Goal: Transaction & Acquisition: Purchase product/service

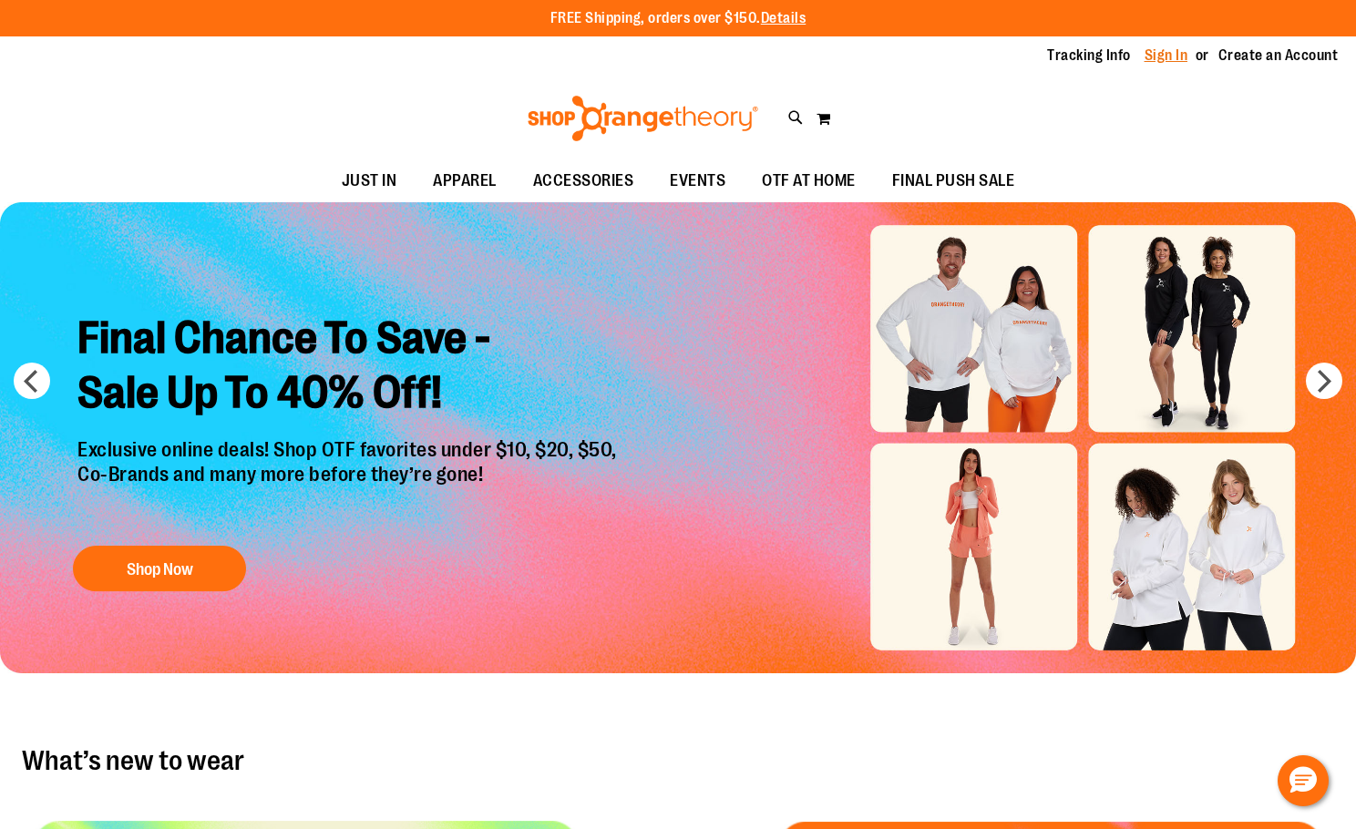
click at [1162, 58] on link "Sign In" at bounding box center [1166, 56] width 44 height 20
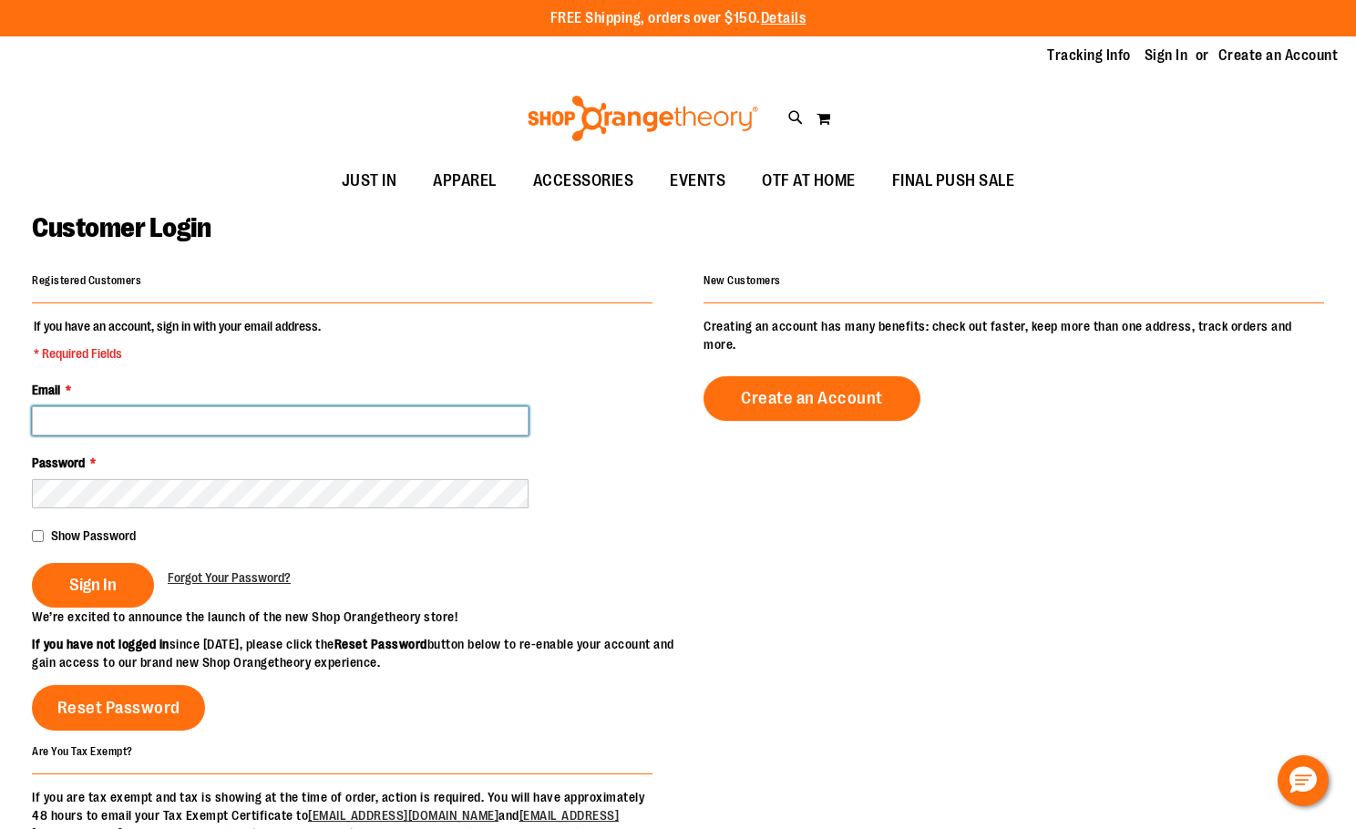
click at [375, 429] on input "Email *" at bounding box center [280, 420] width 497 height 29
type input "**********"
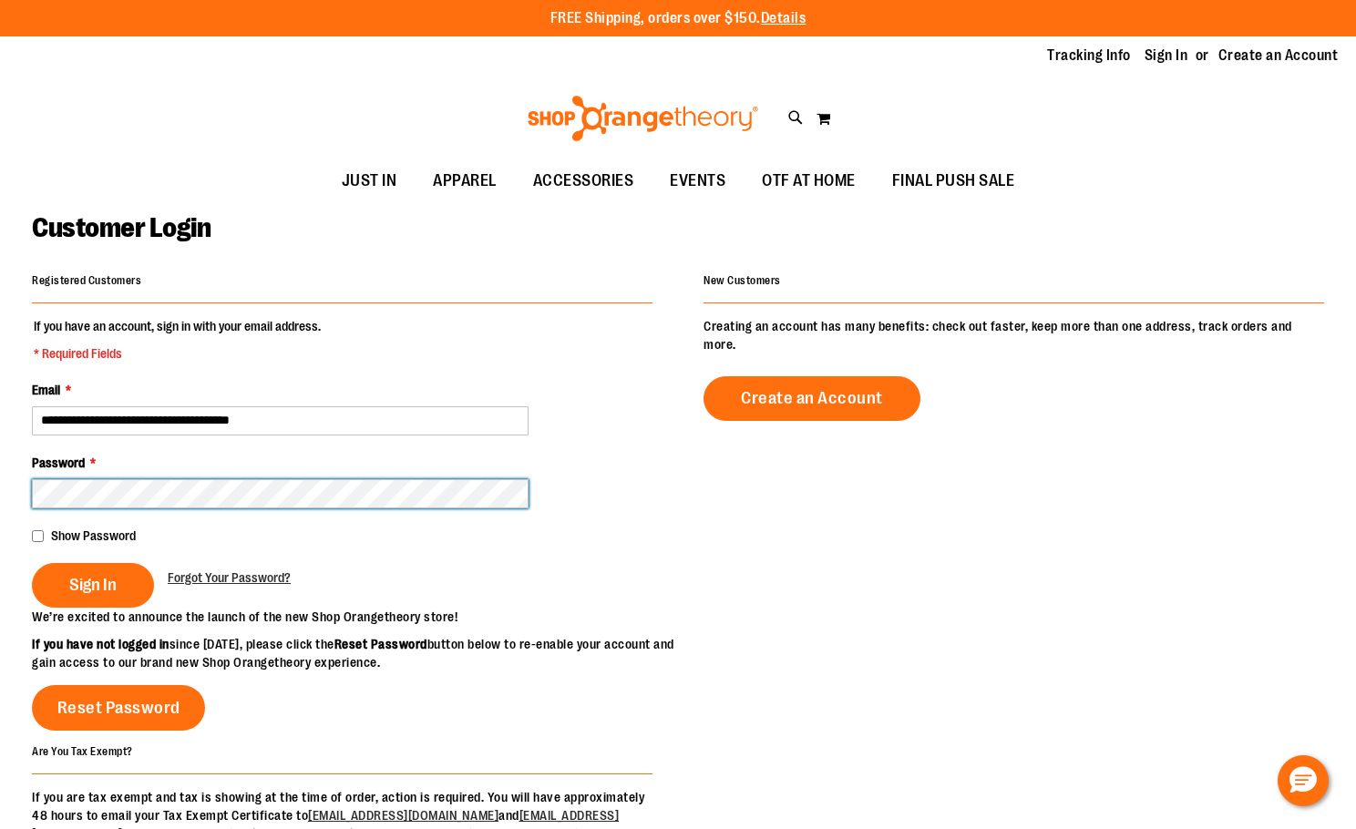
click at [32, 563] on button "Sign In" at bounding box center [93, 585] width 122 height 45
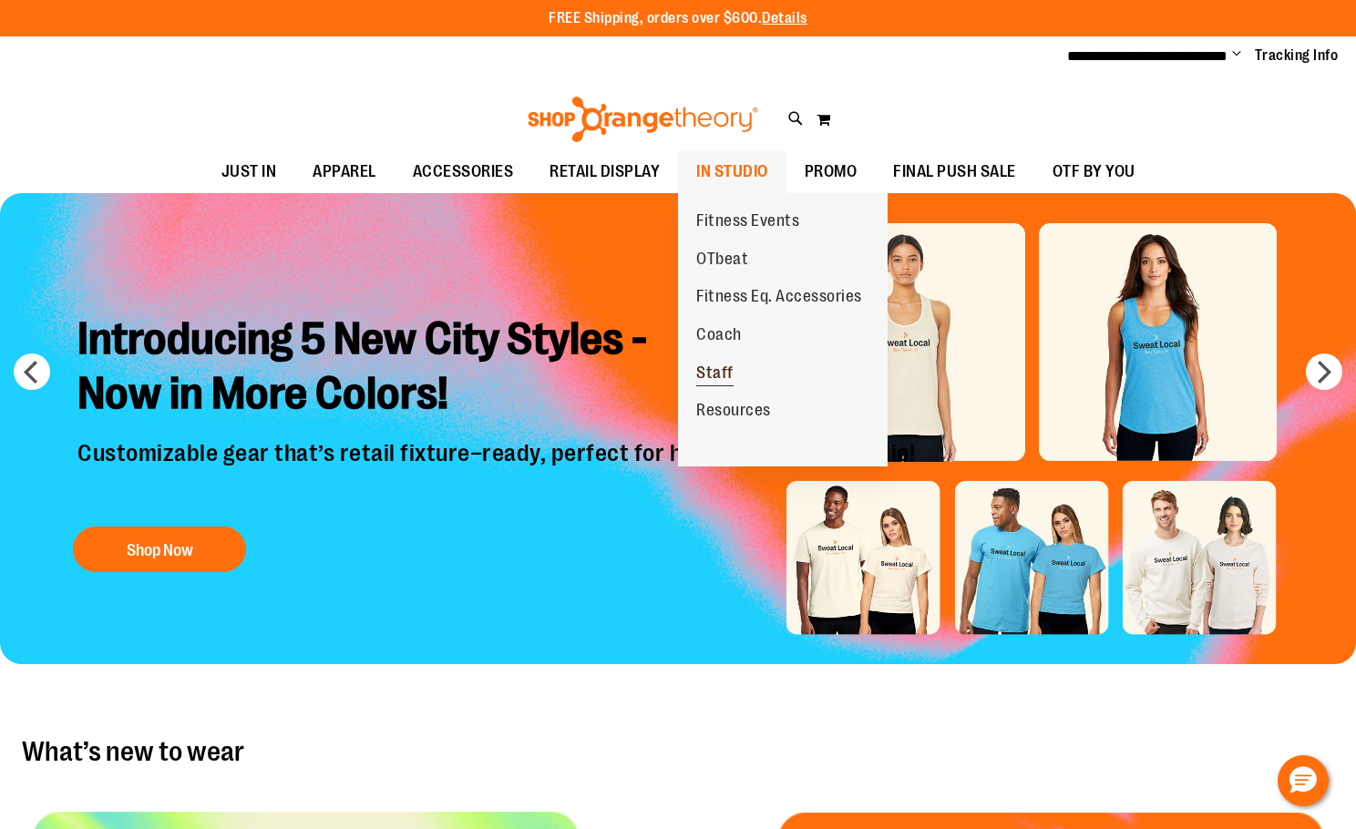
click at [707, 382] on span "Staff" at bounding box center [714, 375] width 37 height 23
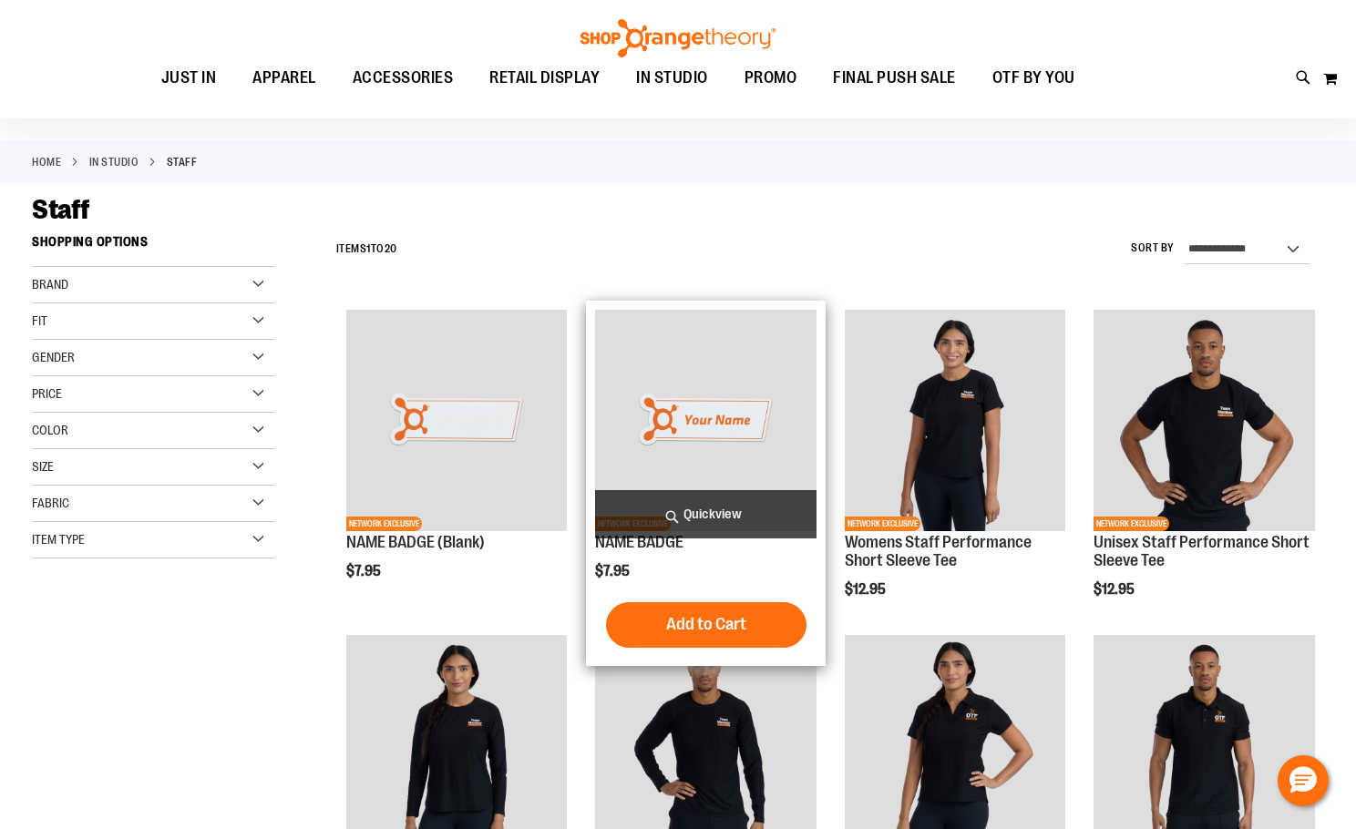
scroll to position [181, 0]
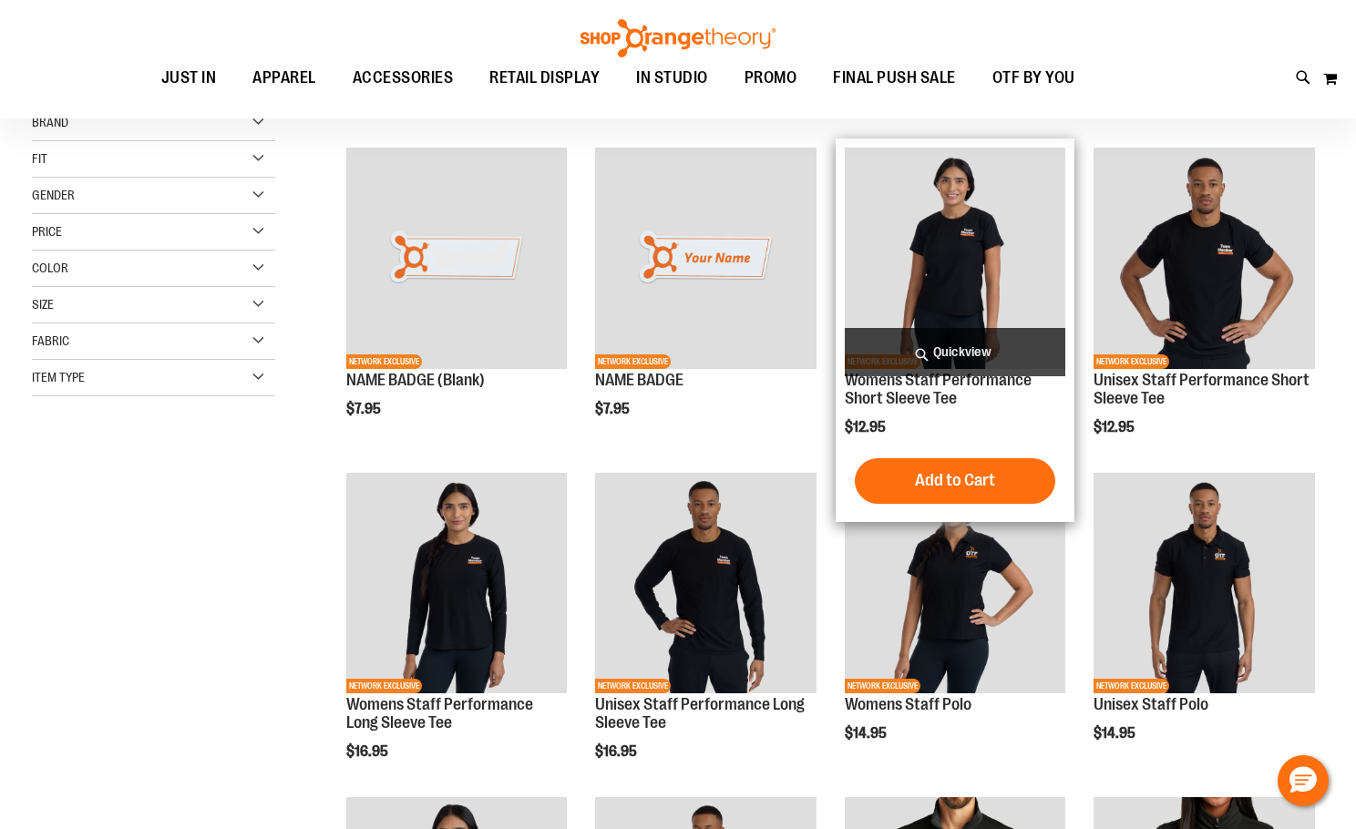
scroll to position [181, 0]
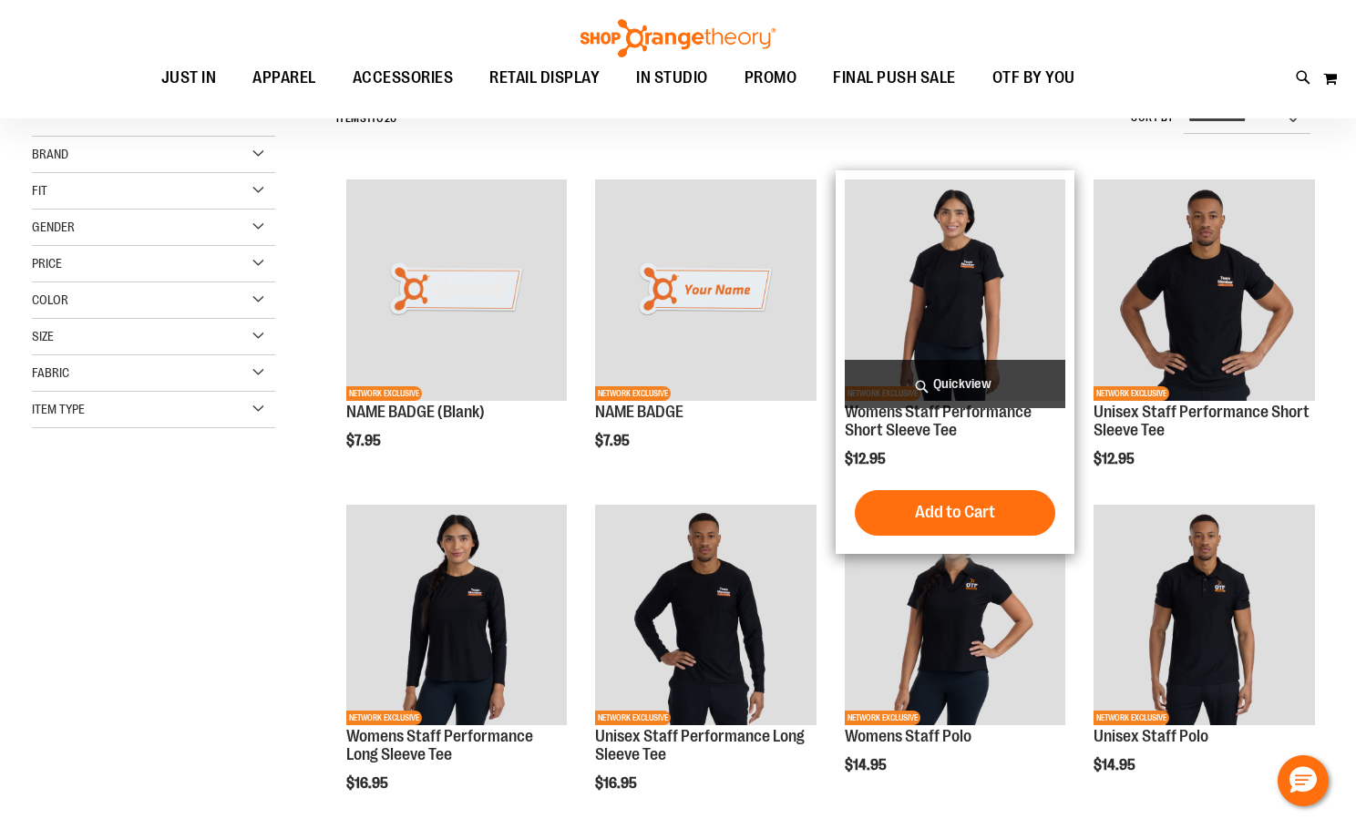
click at [952, 286] on img "product" at bounding box center [955, 290] width 221 height 221
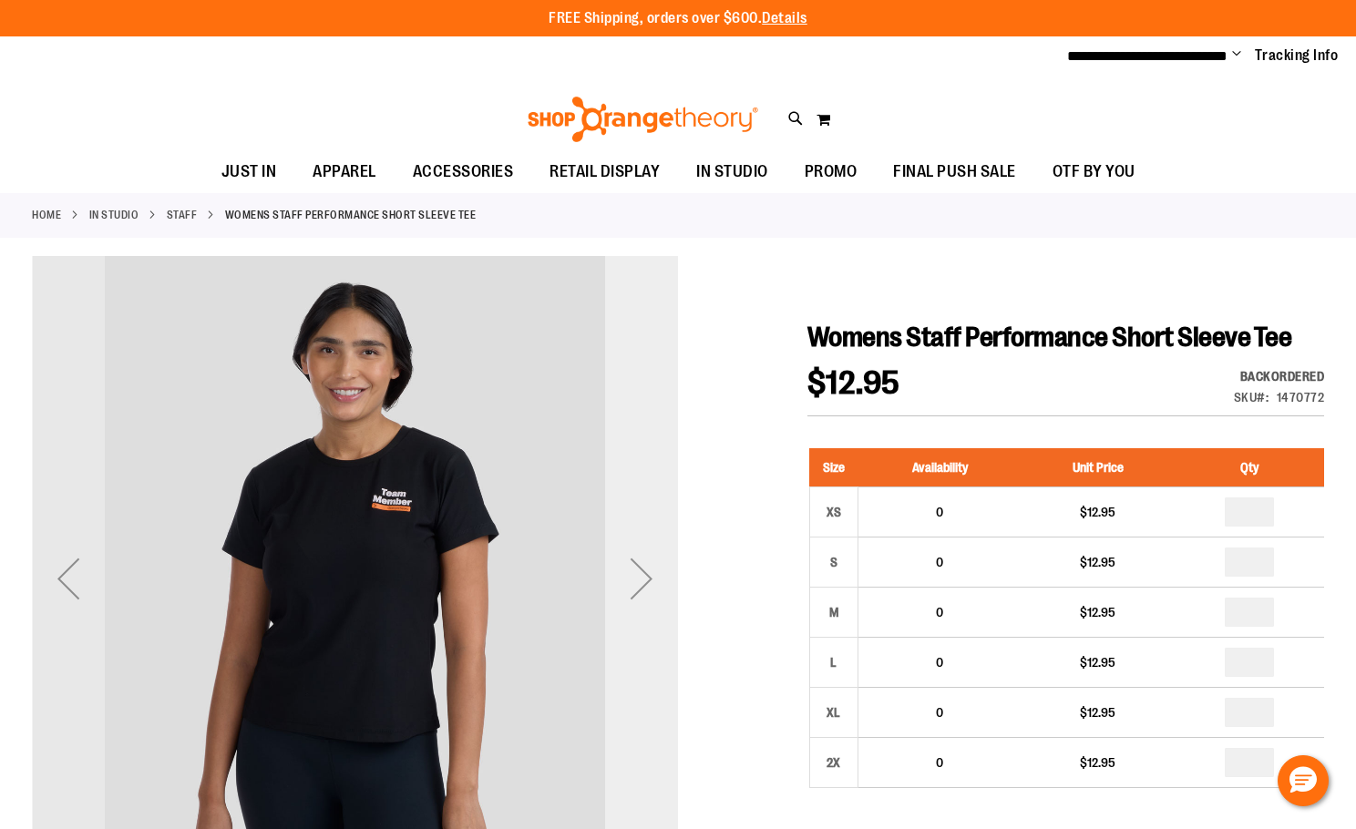
click at [641, 588] on div "Next" at bounding box center [641, 578] width 73 height 73
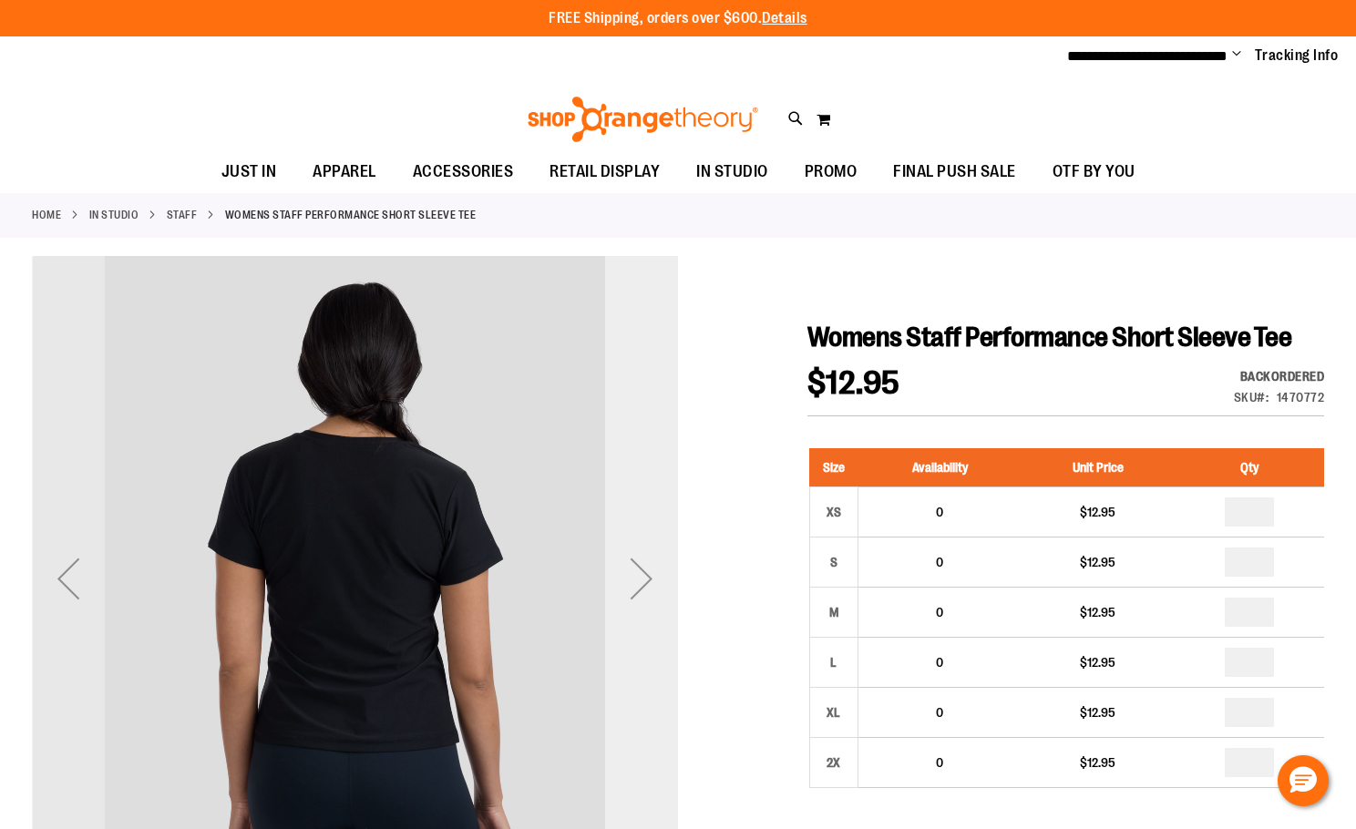
click at [640, 588] on div "Next" at bounding box center [641, 578] width 73 height 73
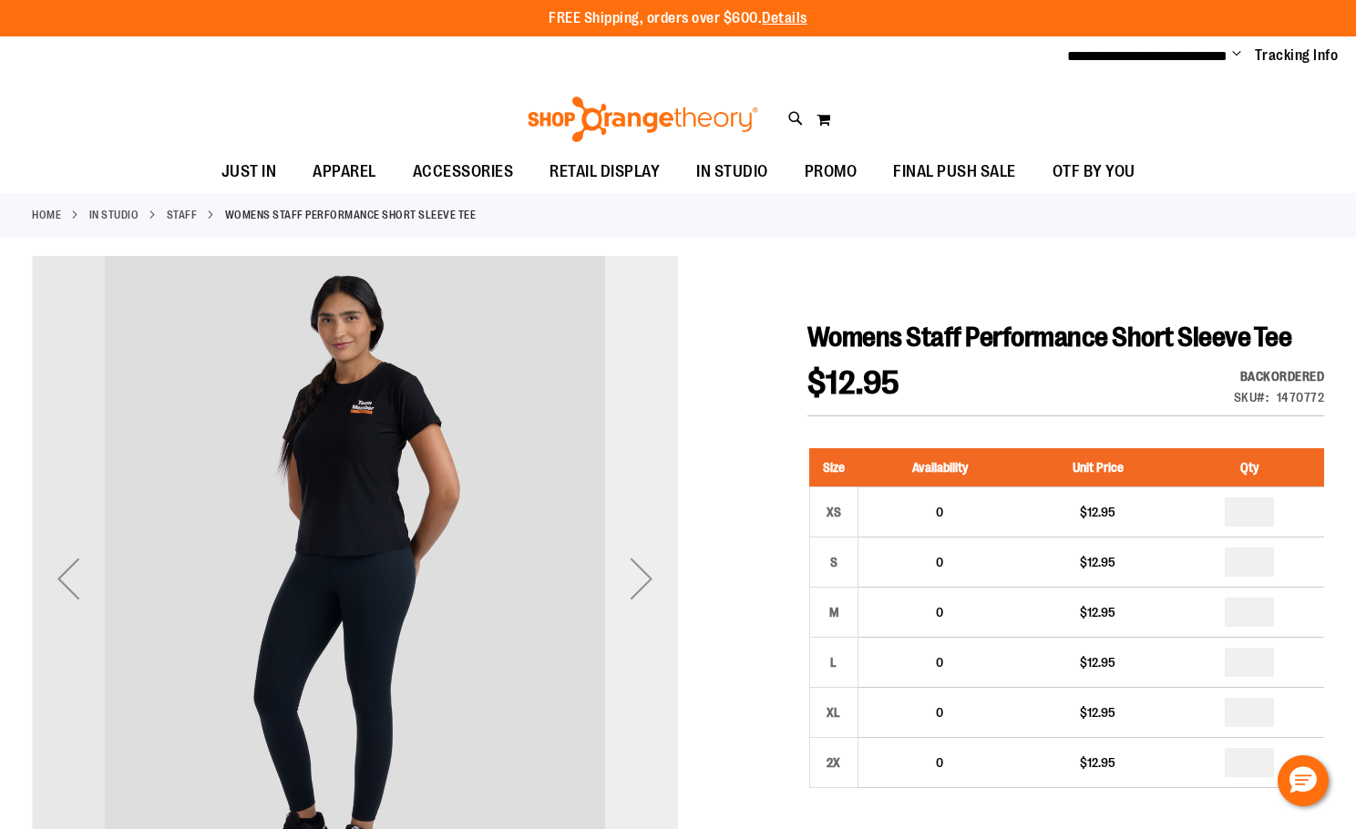
click at [640, 588] on div "Next" at bounding box center [641, 578] width 73 height 73
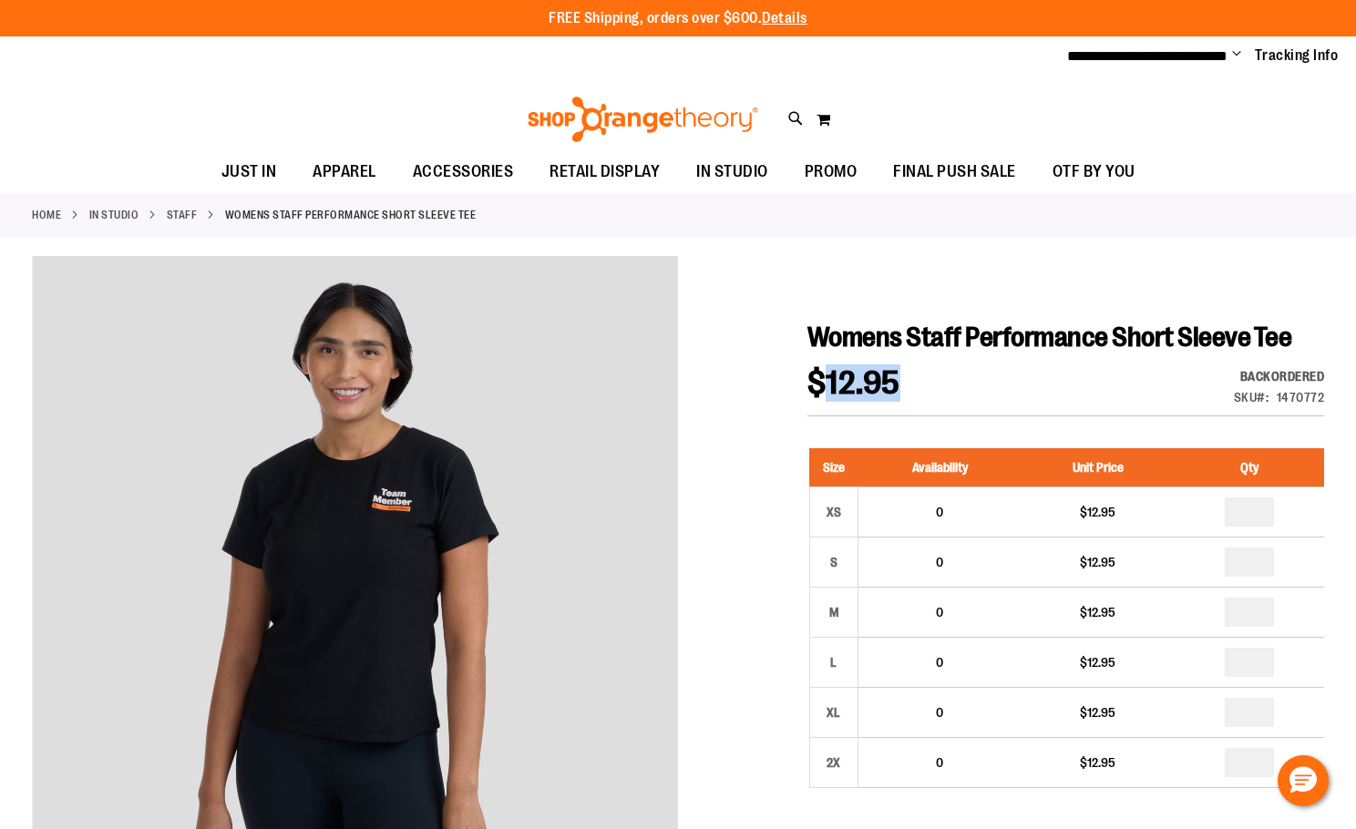
drag, startPoint x: 856, startPoint y: 383, endPoint x: 807, endPoint y: 378, distance: 48.5
click at [807, 378] on span "$12.95" at bounding box center [862, 384] width 111 height 34
click at [795, 375] on div at bounding box center [678, 807] width 1292 height 1102
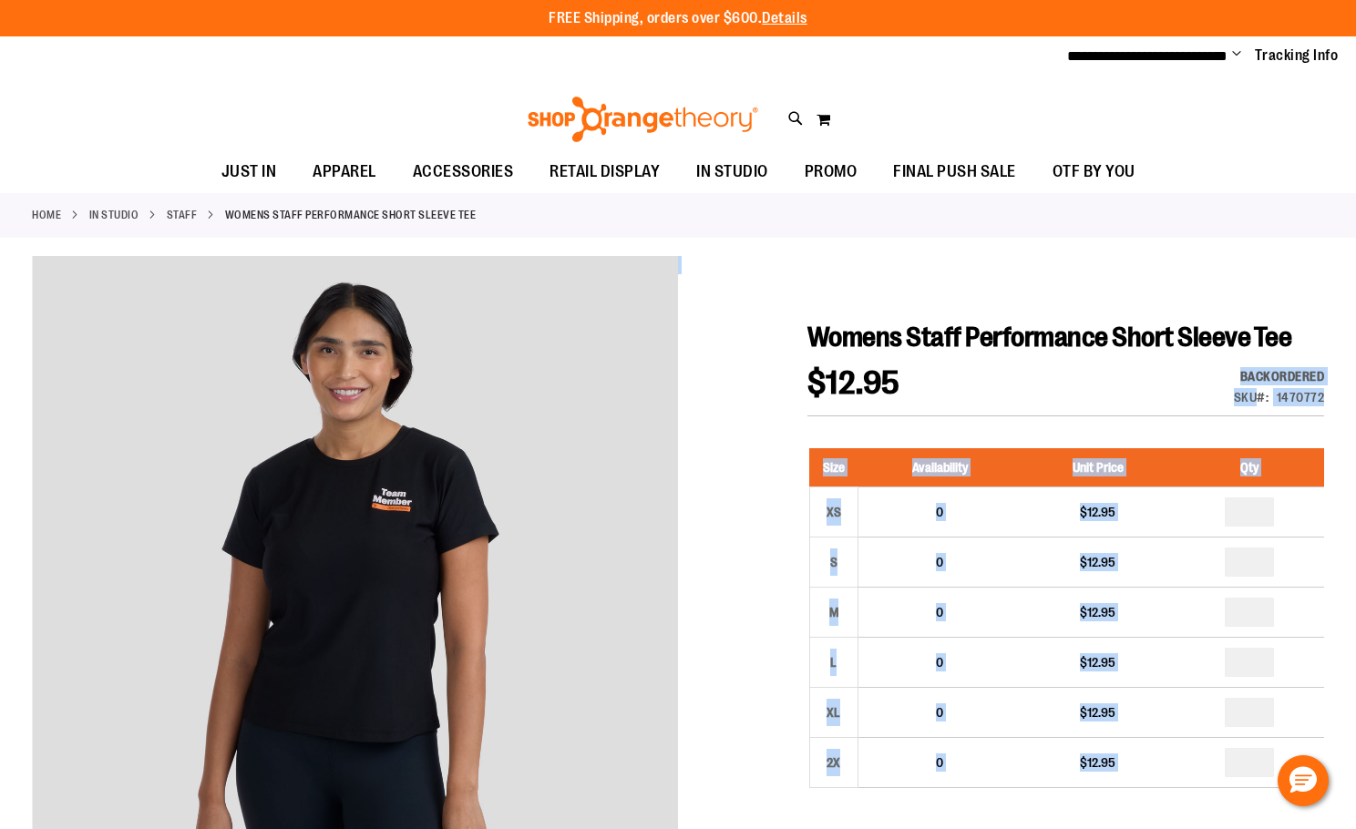
drag, startPoint x: 795, startPoint y: 375, endPoint x: 913, endPoint y: 375, distance: 117.5
click at [913, 375] on span "$12.95" at bounding box center [862, 384] width 111 height 34
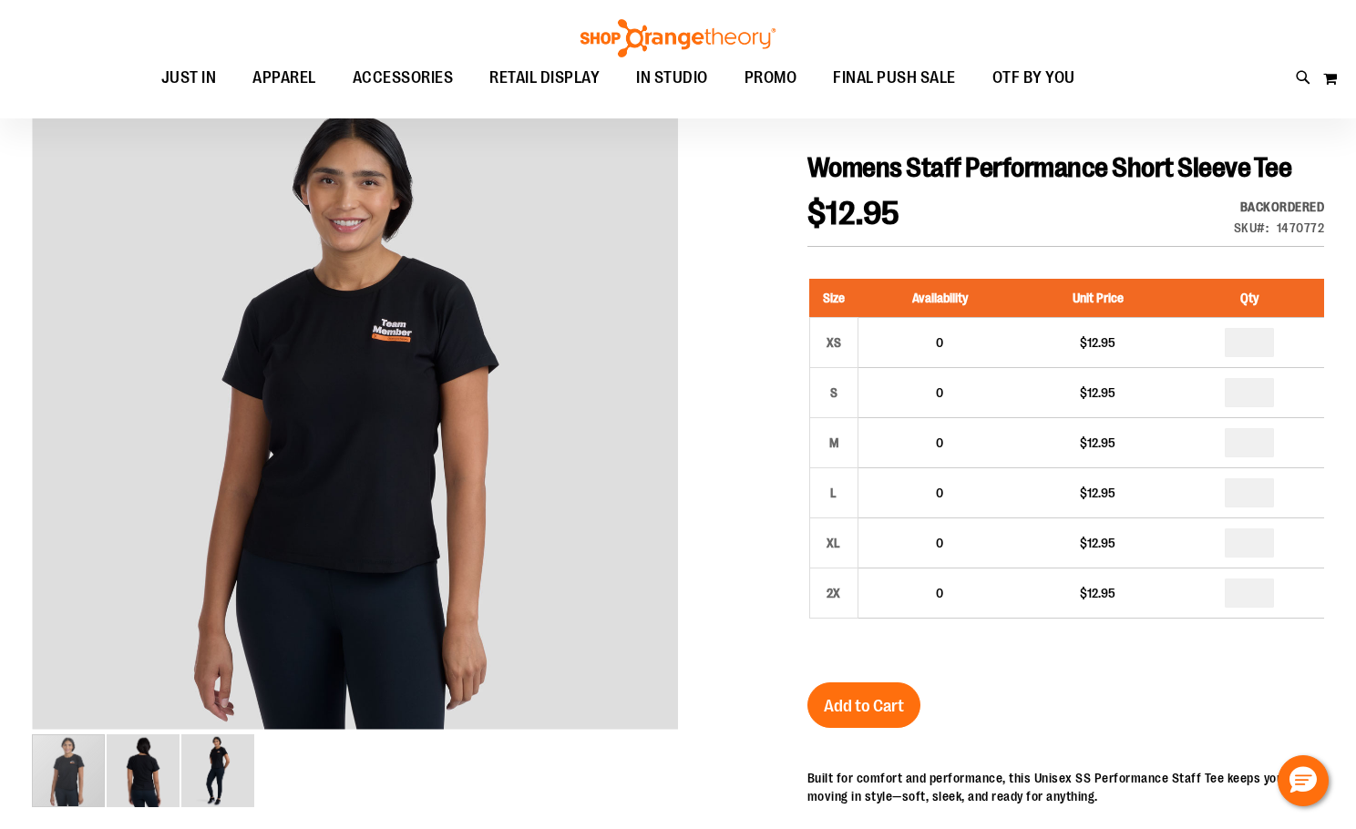
scroll to position [181, 0]
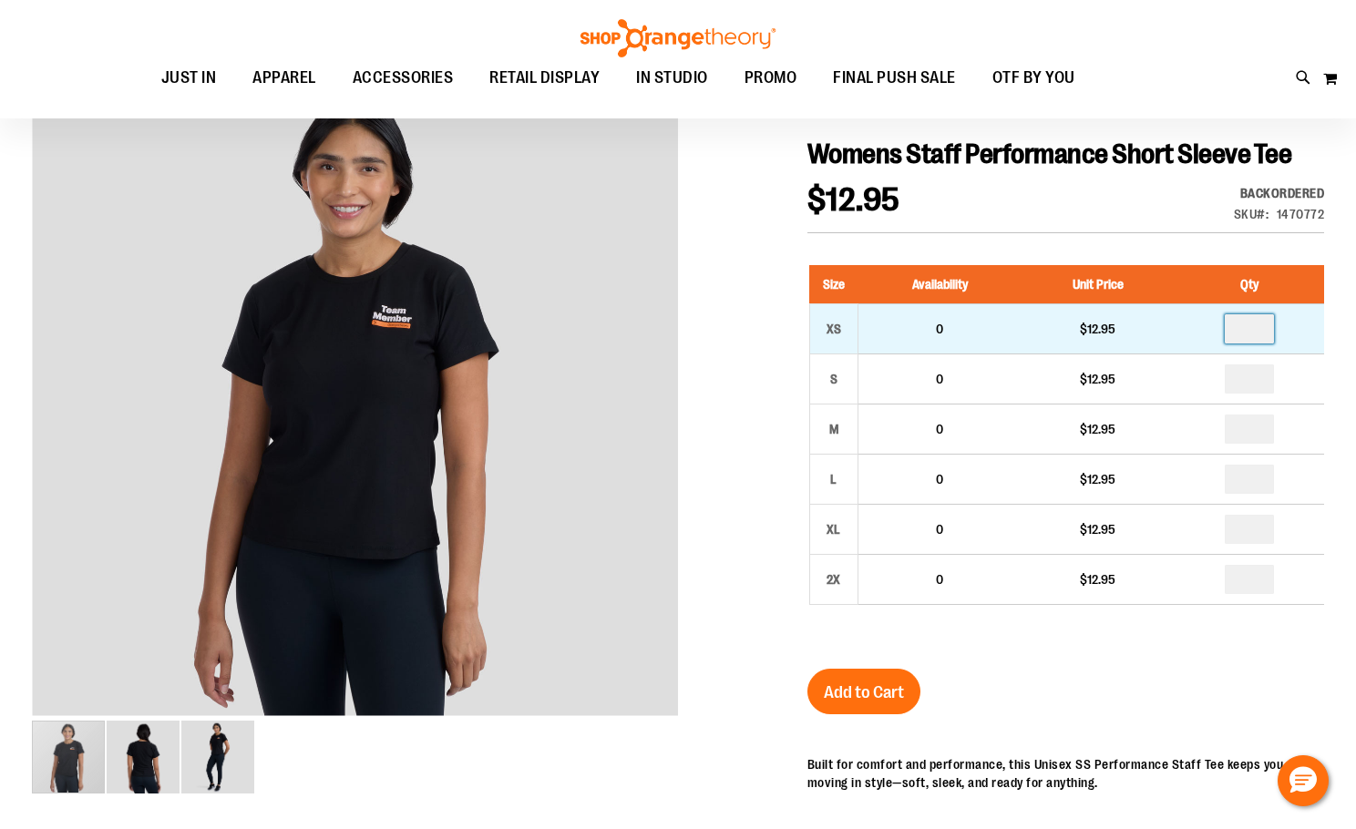
drag, startPoint x: 1253, startPoint y: 321, endPoint x: 1217, endPoint y: 324, distance: 35.7
click at [1217, 324] on td at bounding box center [1249, 328] width 149 height 50
type input "*"
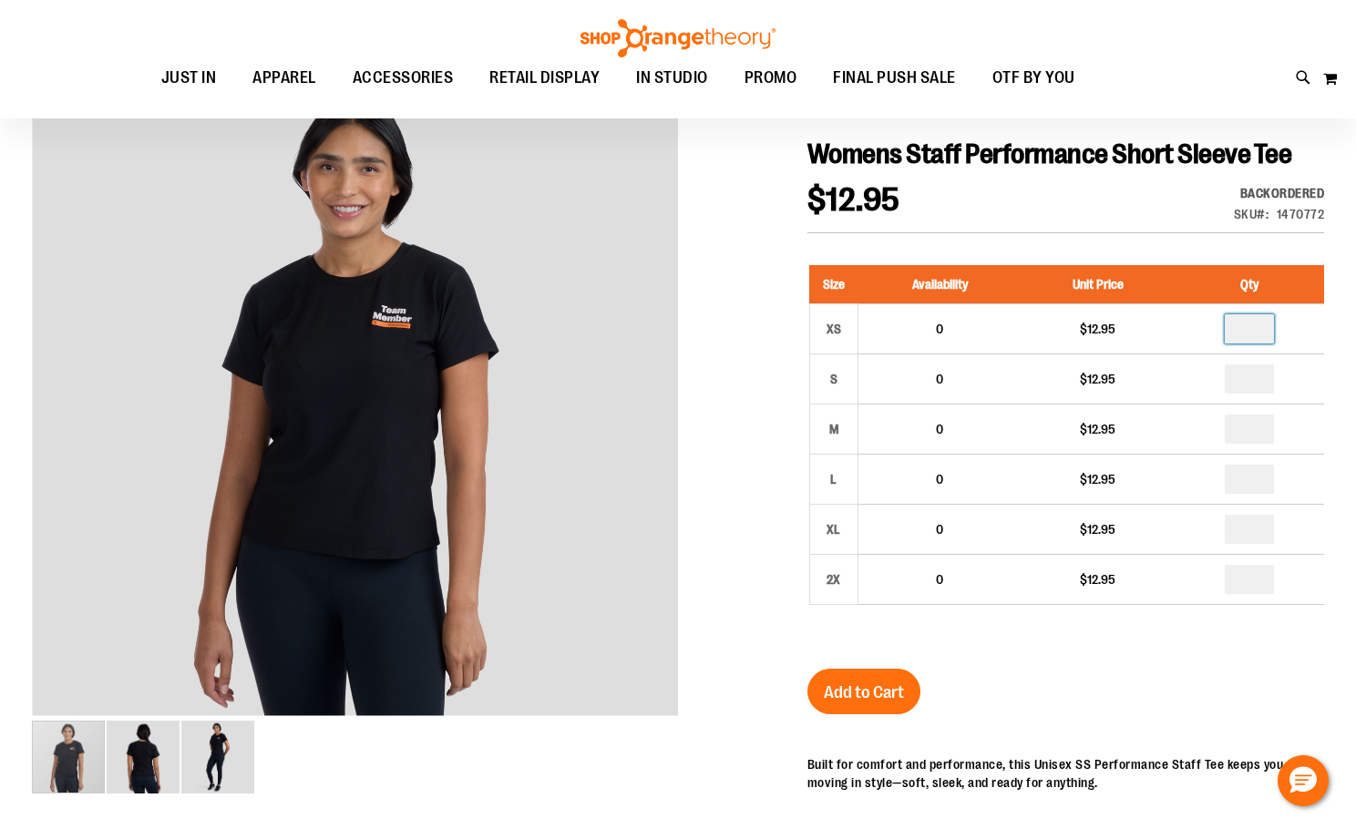
click at [1157, 247] on div "Size Availability Unit Price Qty XS 0 $12.95 * S 0" at bounding box center [1065, 449] width 517 height 404
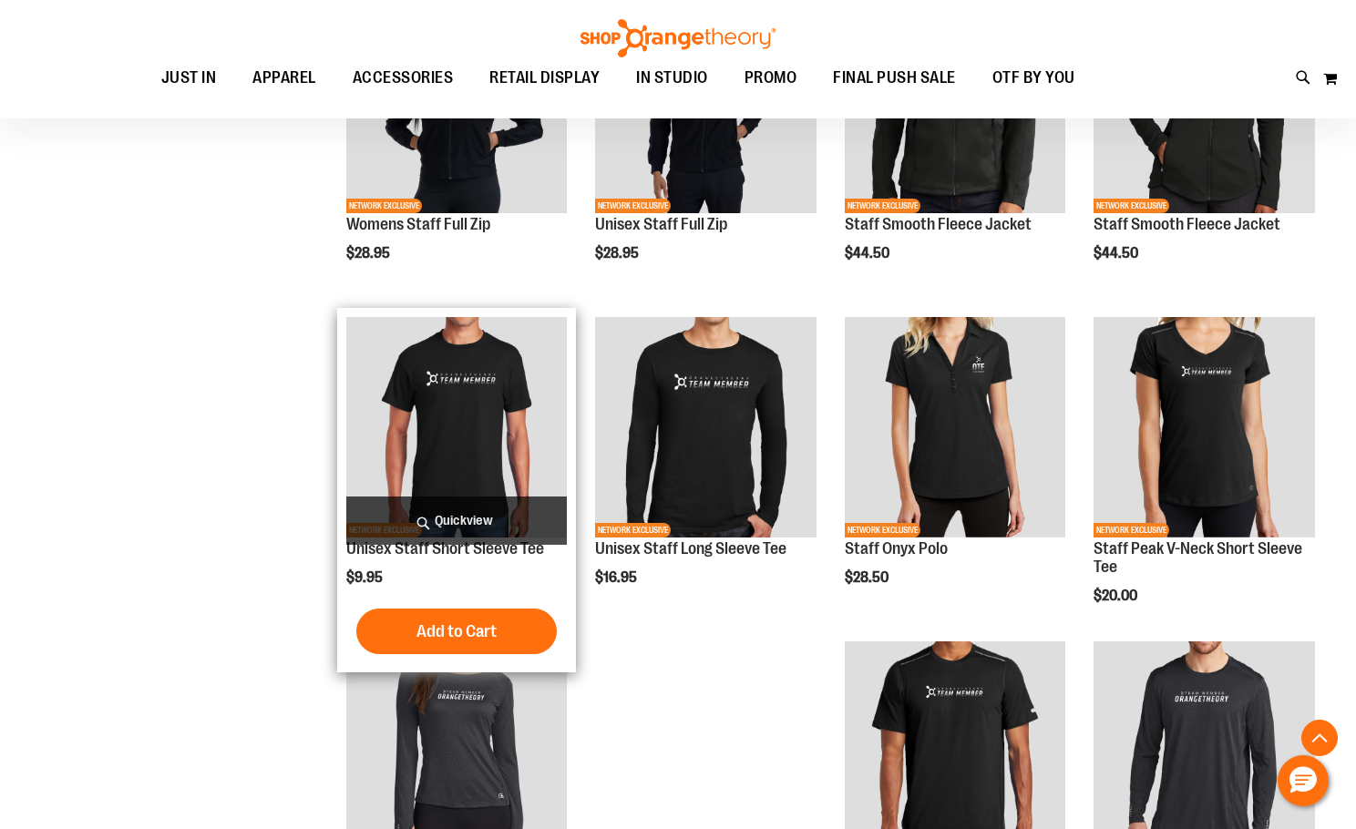
scroll to position [986, 0]
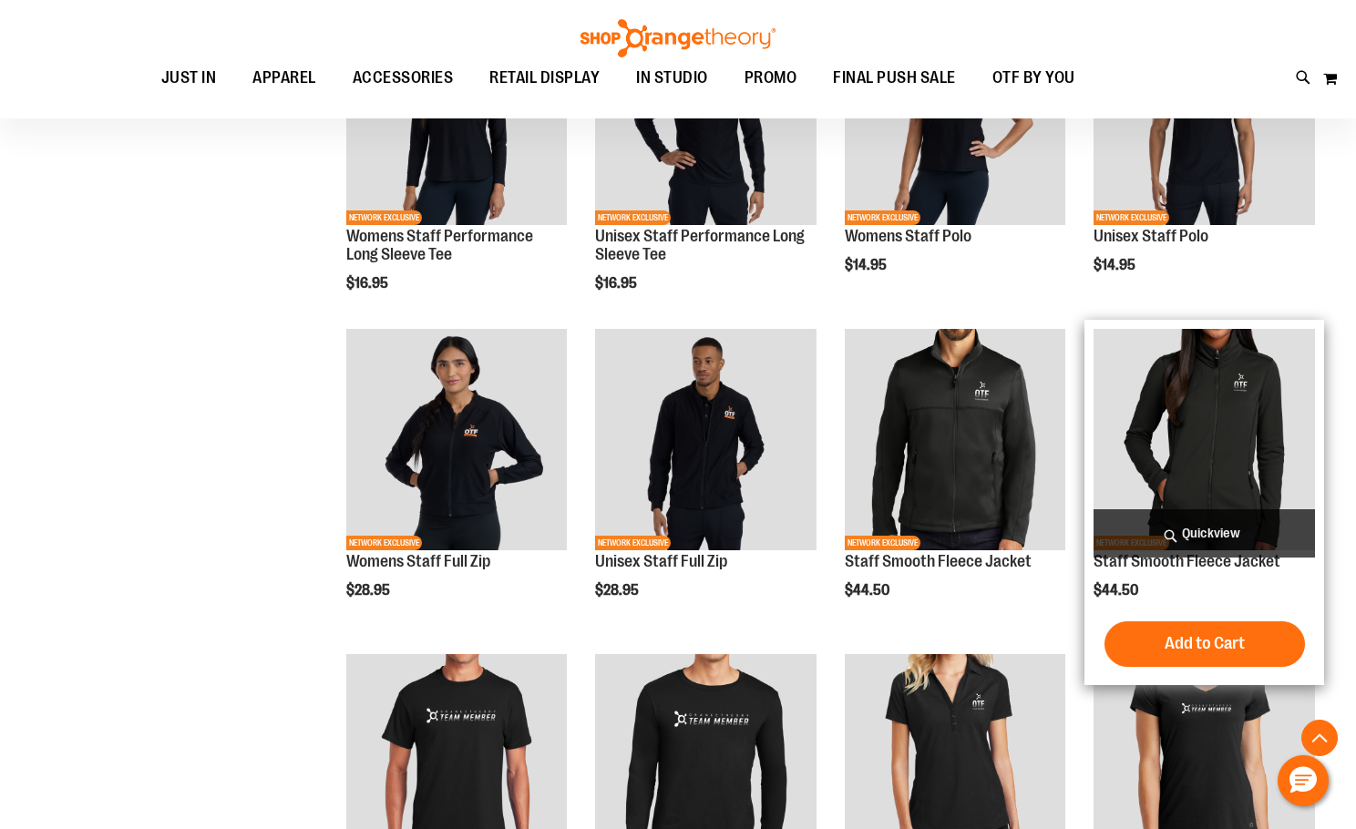
scroll to position [621, 0]
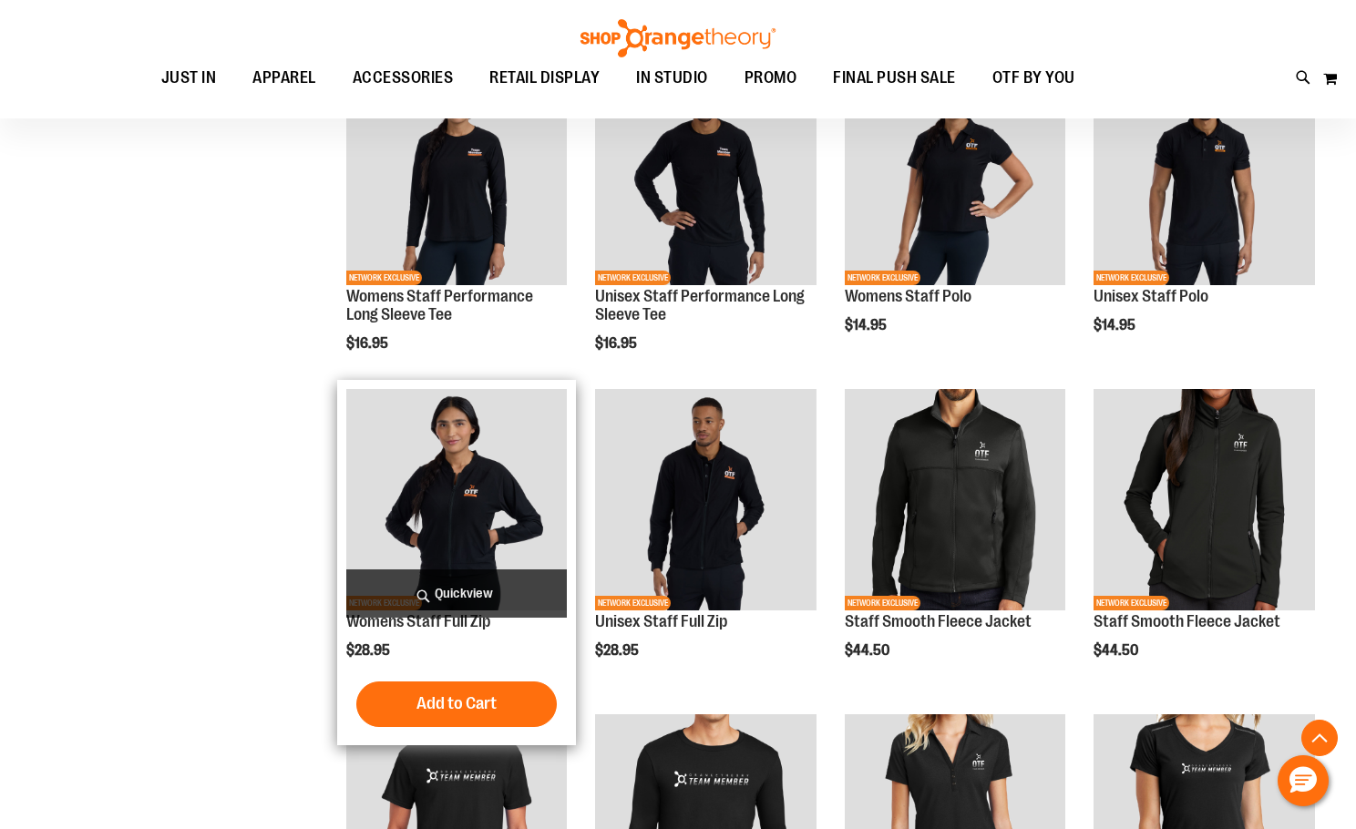
click at [420, 452] on img "product" at bounding box center [456, 499] width 221 height 221
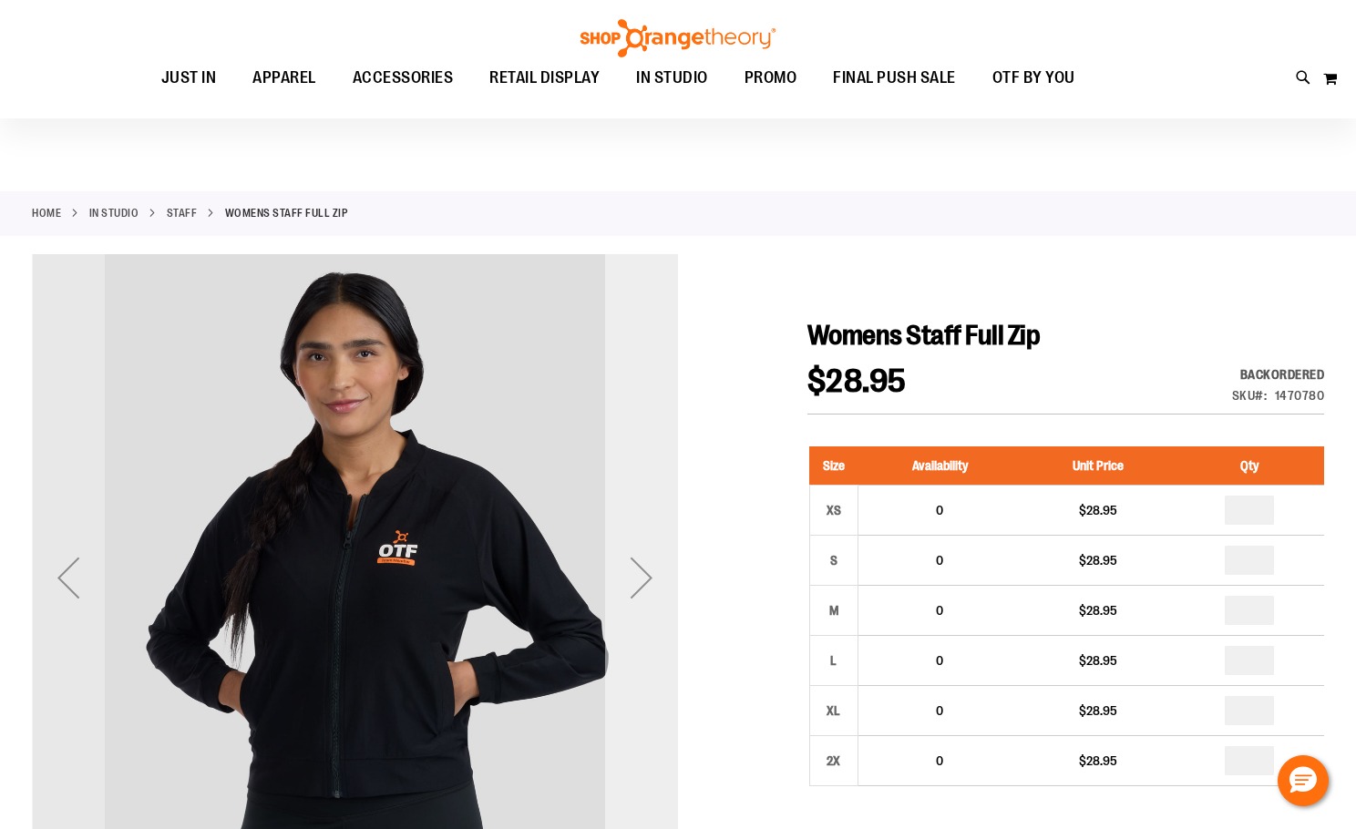
scroll to position [90, 0]
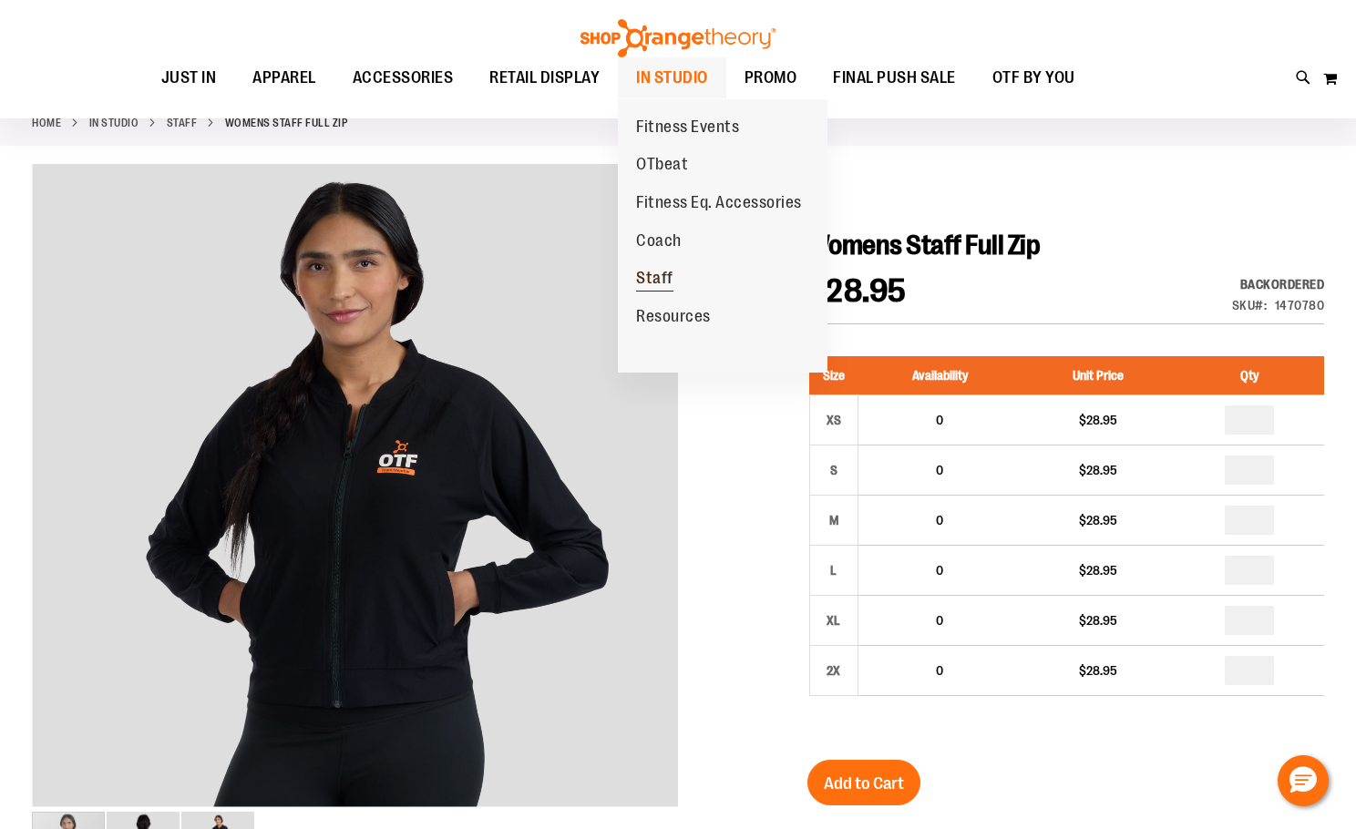
click at [648, 272] on span "Staff" at bounding box center [654, 280] width 37 height 23
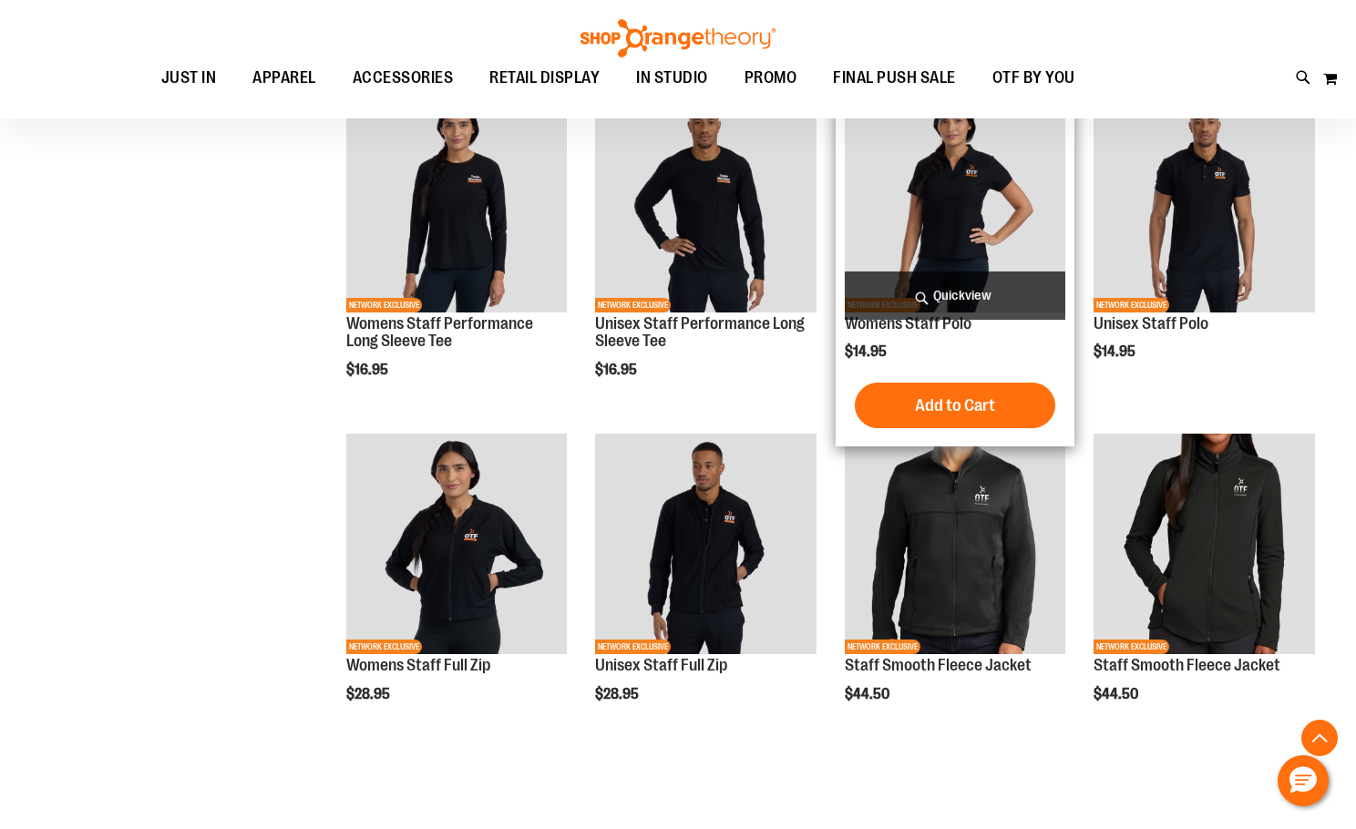
scroll to position [169, 0]
